Goal: Check status: Check status

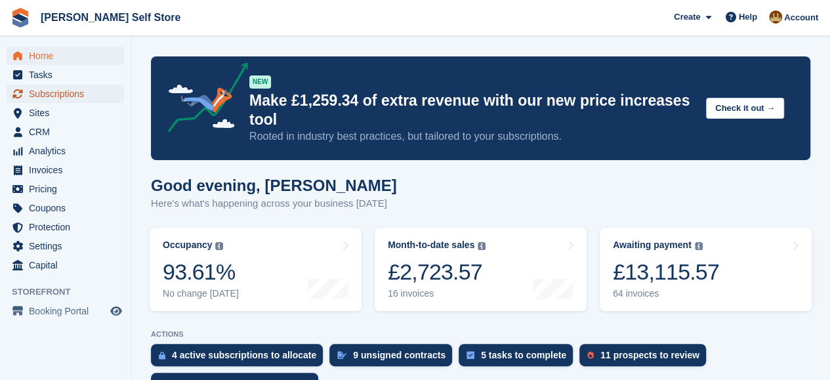
click at [64, 96] on span "Subscriptions" at bounding box center [68, 94] width 79 height 18
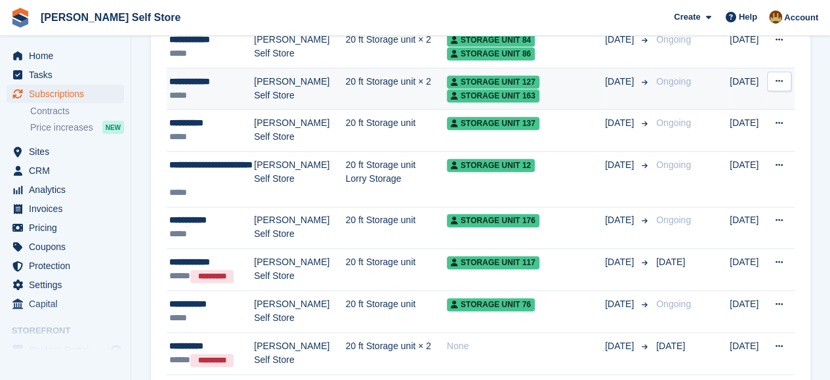
scroll to position [722, 0]
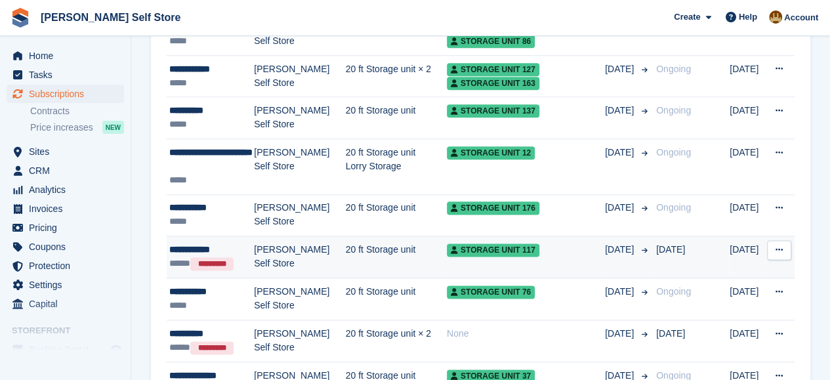
click at [194, 244] on div "**********" at bounding box center [211, 250] width 85 height 14
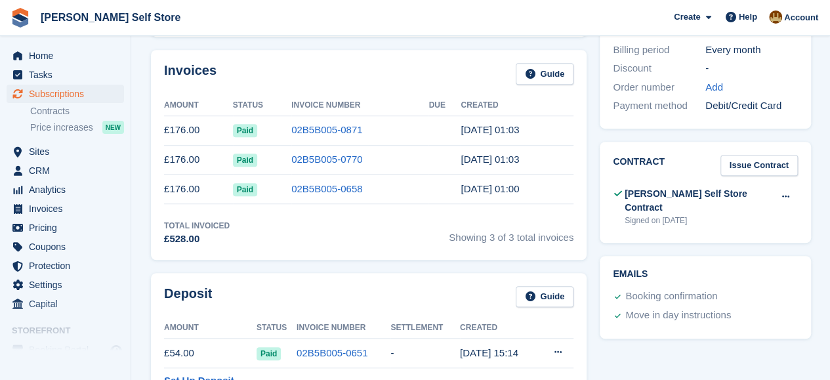
scroll to position [197, 0]
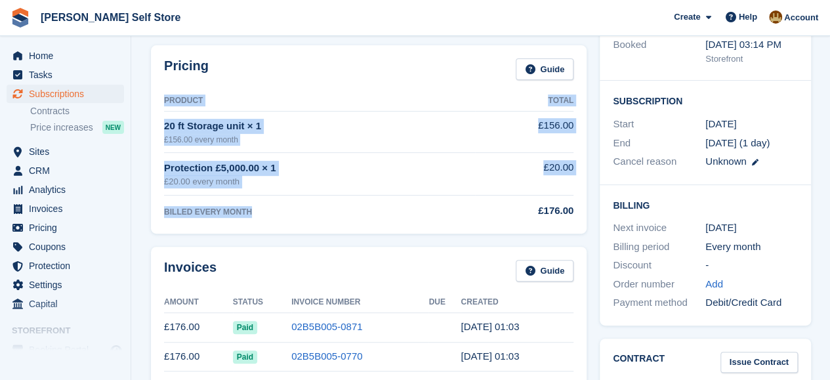
drag, startPoint x: 257, startPoint y: 211, endPoint x: 158, endPoint y: 98, distance: 151.1
click at [158, 98] on div "Pricing Guide Product Total 20 ft Storage unit × 1 £156.00 every month £156.00 …" at bounding box center [369, 139] width 436 height 188
click at [165, 100] on th "Product" at bounding box center [319, 101] width 311 height 21
drag, startPoint x: 165, startPoint y: 98, endPoint x: 251, endPoint y: 217, distance: 147.2
click at [251, 217] on table "Product Total 20 ft Storage unit × 1 £156.00 every month £156.00 Protection £5,…" at bounding box center [369, 156] width 410 height 130
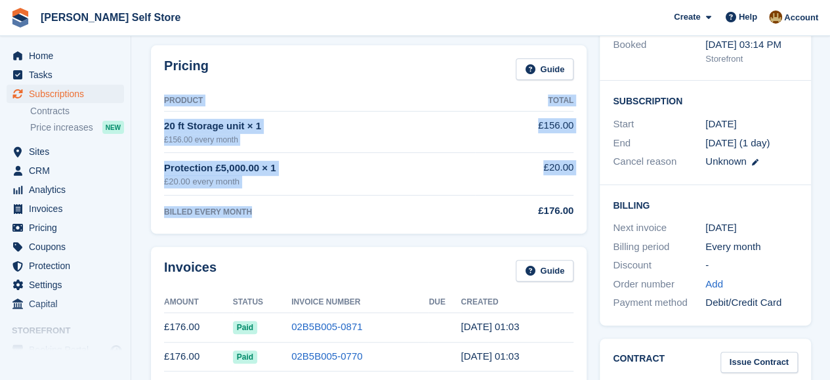
click at [251, 217] on td "BILLED EVERY MONTH" at bounding box center [319, 208] width 311 height 25
drag, startPoint x: 255, startPoint y: 213, endPoint x: 159, endPoint y: 74, distance: 169.9
click at [159, 74] on div "Pricing Guide Product Total 20 ft Storage unit × 1 £156.00 every month £156.00 …" at bounding box center [369, 139] width 436 height 188
click at [159, 73] on div "Pricing Guide Product Total 20 ft Storage unit × 1 £156.00 every month £156.00 …" at bounding box center [369, 139] width 436 height 188
drag, startPoint x: 164, startPoint y: 66, endPoint x: 249, endPoint y: 212, distance: 168.5
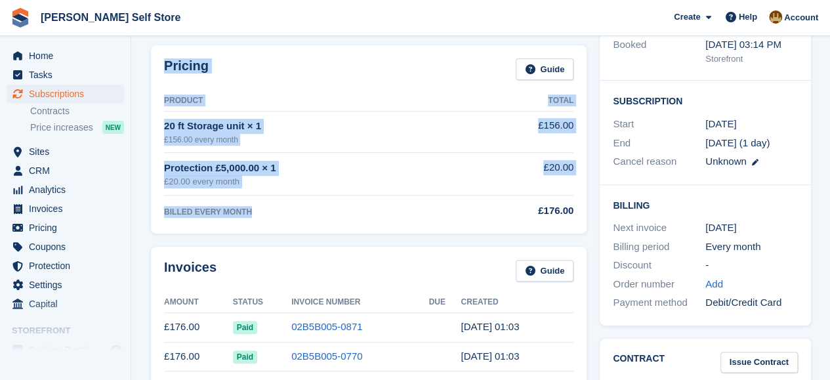
click at [249, 212] on div "Pricing Guide Product Total 20 ft Storage unit × 1 £156.00 every month £156.00 …" at bounding box center [369, 139] width 436 height 188
click at [249, 212] on div "BILLED EVERY MONTH" at bounding box center [319, 212] width 311 height 12
drag, startPoint x: 256, startPoint y: 213, endPoint x: 165, endPoint y: 65, distance: 173.6
click at [165, 65] on div "Pricing Guide Product Total 20 ft Storage unit × 1 £156.00 every month £156.00 …" at bounding box center [369, 139] width 436 height 188
click at [165, 65] on h2 "Pricing" at bounding box center [186, 69] width 45 height 22
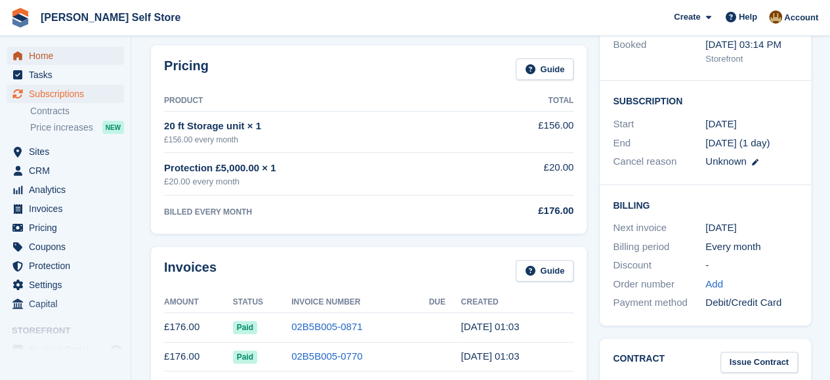
click at [39, 50] on span "Home" at bounding box center [68, 56] width 79 height 18
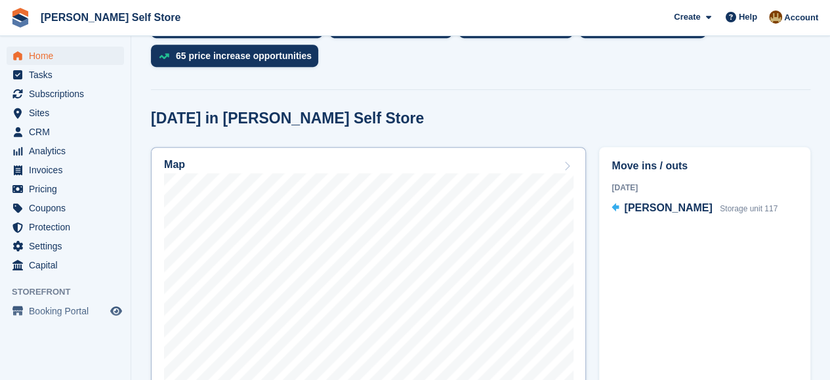
scroll to position [394, 0]
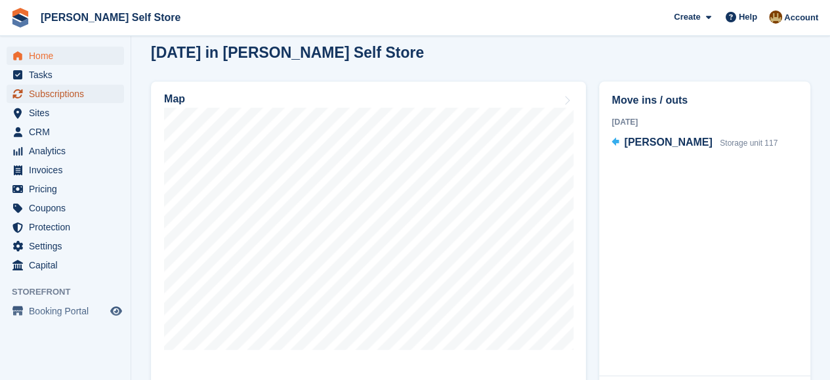
click at [64, 96] on span "Subscriptions" at bounding box center [68, 94] width 79 height 18
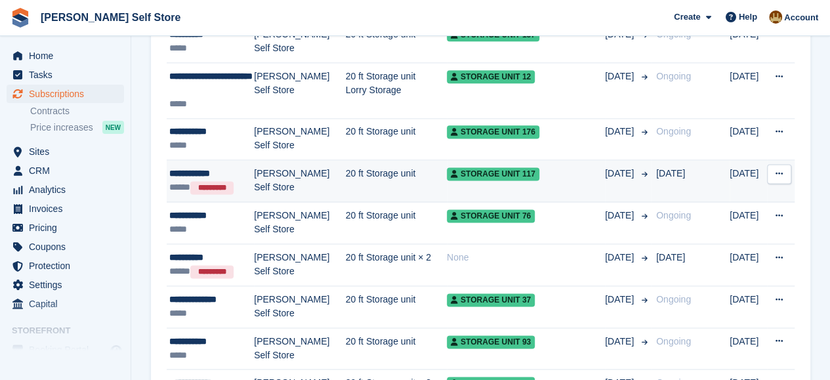
scroll to position [722, 0]
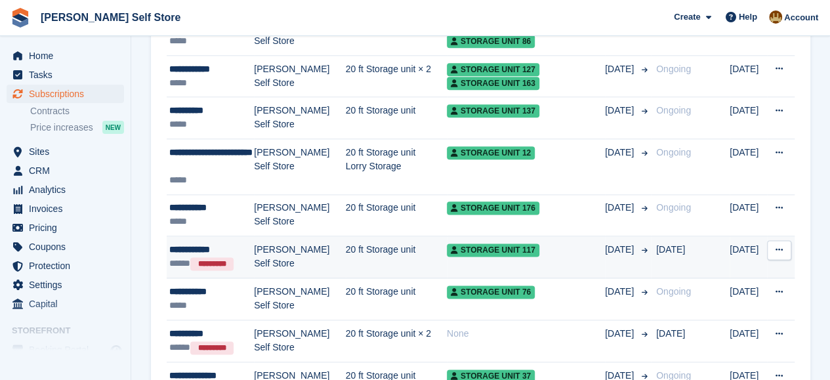
click at [182, 238] on td "**********" at bounding box center [210, 257] width 87 height 42
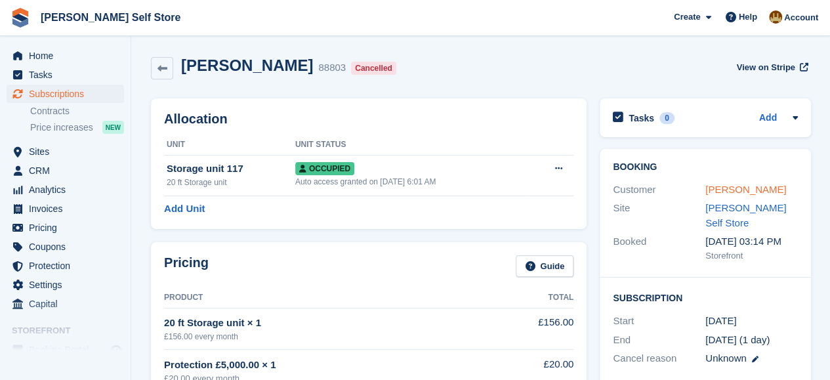
click at [725, 184] on link "[PERSON_NAME]" at bounding box center [746, 189] width 81 height 11
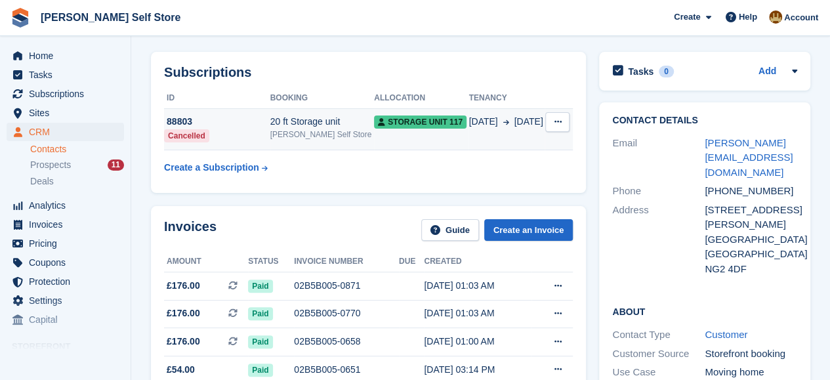
scroll to position [66, 0]
